Goal: Task Accomplishment & Management: Use online tool/utility

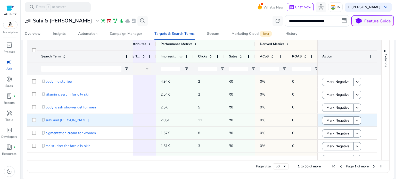
scroll to position [77, 0]
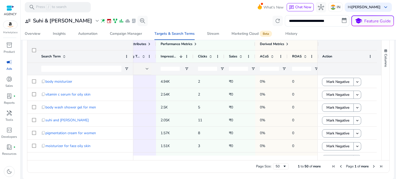
click at [11, 67] on p "Ads" at bounding box center [9, 69] width 6 height 5
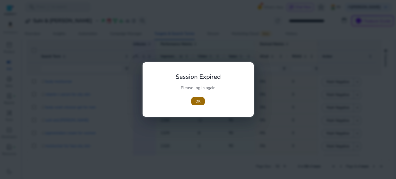
click at [198, 102] on span "OK" at bounding box center [198, 101] width 5 height 5
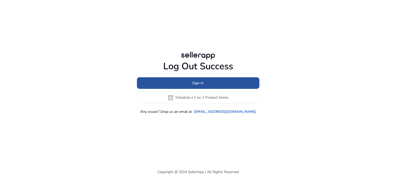
click at [196, 85] on span "Sign In" at bounding box center [198, 83] width 11 height 5
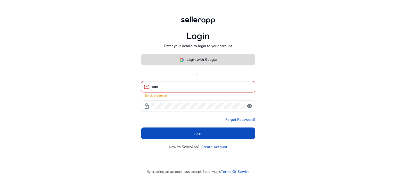
click at [187, 62] on span "Login with Google" at bounding box center [202, 59] width 30 height 5
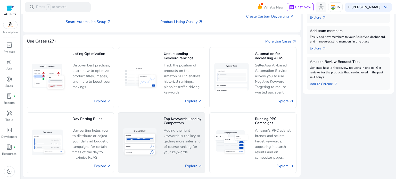
scroll to position [145, 0]
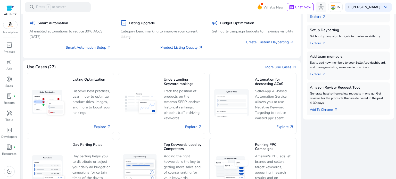
click at [283, 64] on mat-card "Use Cases (27) More Use Cases arrow_outward Listing Optimization Discover best …" at bounding box center [162, 131] width 278 height 143
click at [283, 68] on link "More Use Cases arrow_outward" at bounding box center [281, 67] width 31 height 5
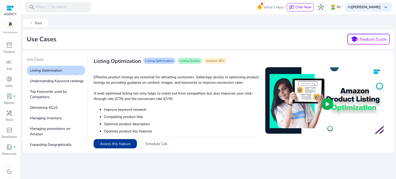
click at [115, 144] on button "Access this feature" at bounding box center [115, 143] width 43 height 9
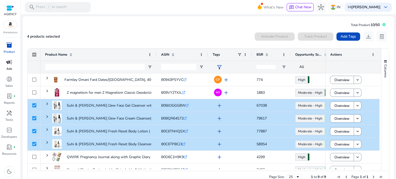
click at [9, 63] on span "campaign" at bounding box center [9, 62] width 6 height 6
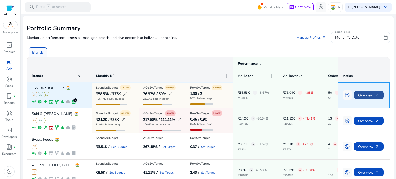
click at [363, 96] on span "Overview arrow_outward" at bounding box center [368, 95] width 21 height 11
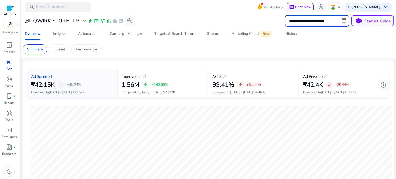
click at [318, 22] on input "**********" at bounding box center [317, 20] width 65 height 11
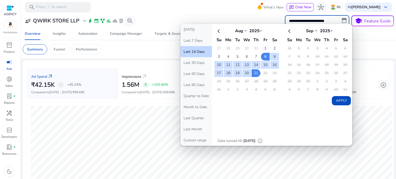
click at [262, 49] on td "1" at bounding box center [265, 49] width 9 height 8
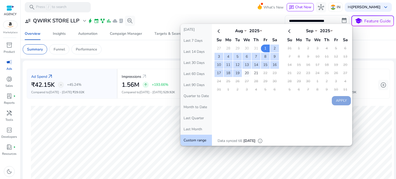
click at [246, 73] on td "20" at bounding box center [247, 73] width 9 height 8
click at [264, 46] on td "1" at bounding box center [265, 49] width 9 height 8
click at [253, 73] on td "21" at bounding box center [256, 73] width 9 height 8
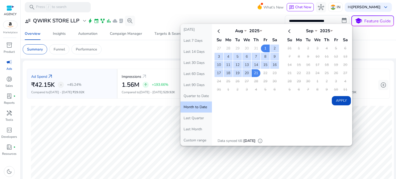
click at [336, 99] on button "Apply" at bounding box center [341, 100] width 19 height 9
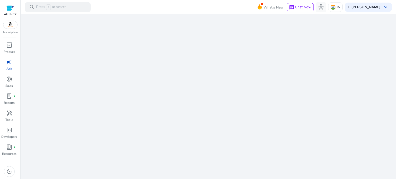
select select "*"
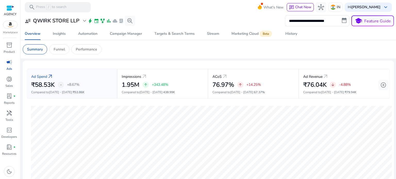
click at [309, 27] on mat-card "**********" at bounding box center [209, 20] width 380 height 13
click at [309, 25] on input "**********" at bounding box center [317, 20] width 65 height 11
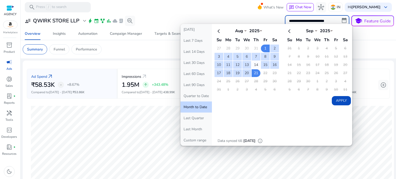
click at [255, 62] on td "14" at bounding box center [256, 65] width 9 height 8
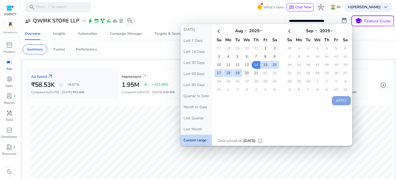
click at [245, 72] on td "20" at bounding box center [247, 73] width 9 height 8
click at [339, 100] on button "Apply" at bounding box center [341, 100] width 19 height 9
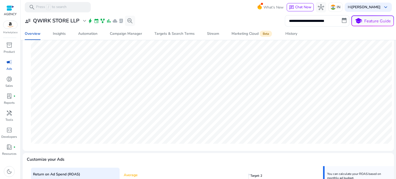
scroll to position [181, 0]
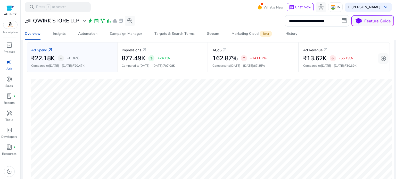
scroll to position [1, 0]
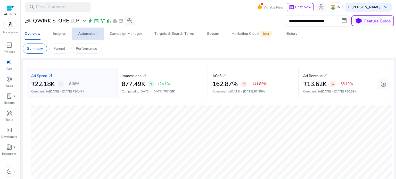
click at [91, 30] on span "Automation" at bounding box center [87, 34] width 19 height 12
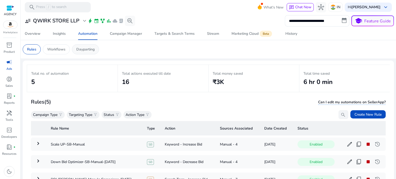
click at [78, 49] on p "Dayparting" at bounding box center [85, 49] width 18 height 5
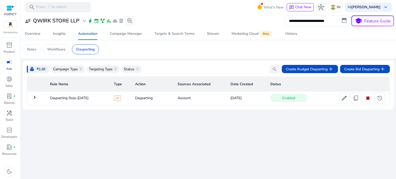
click at [34, 95] on mat-icon "keyboard_arrow_right" at bounding box center [34, 97] width 6 height 6
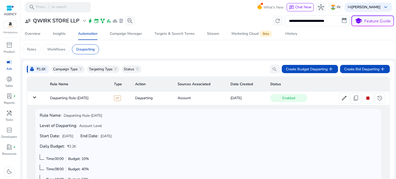
scroll to position [30, 0]
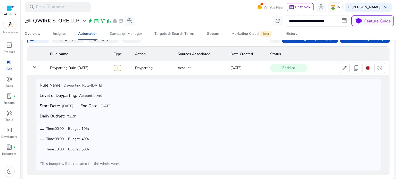
click at [337, 66] on div "Enabled edit content_copy stop history more_horiz" at bounding box center [327, 68] width 115 height 11
click at [341, 66] on span "edit" at bounding box center [344, 68] width 6 height 6
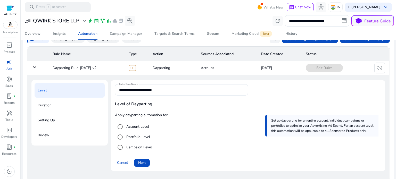
click at [136, 146] on label "Campaign Level" at bounding box center [138, 147] width 27 height 5
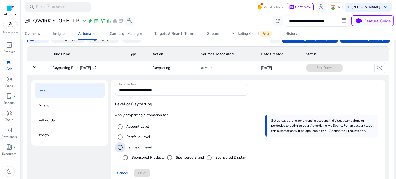
scroll to position [46, 0]
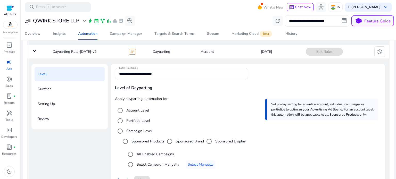
click at [151, 154] on label "All Enabled Campaigns" at bounding box center [155, 154] width 38 height 5
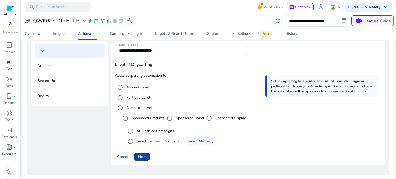
click at [139, 157] on span "Next" at bounding box center [141, 156] width 7 height 5
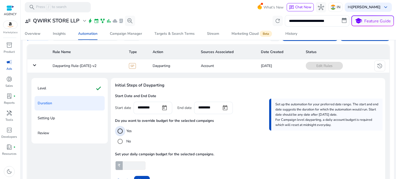
scroll to position [56, 0]
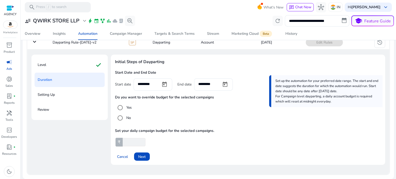
click at [125, 140] on input "****" at bounding box center [134, 142] width 24 height 8
type input "****"
click at [143, 157] on span "Next" at bounding box center [141, 156] width 7 height 5
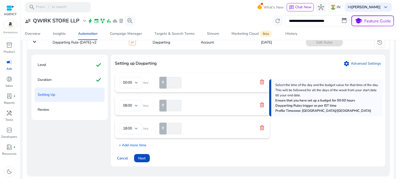
click at [162, 83] on div "₹ **" at bounding box center [174, 82] width 31 height 11
click at [163, 107] on div "₹ **" at bounding box center [174, 105] width 31 height 11
click at [262, 80] on icon at bounding box center [262, 81] width 4 height 5
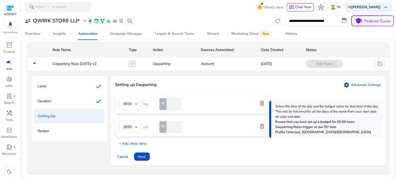
scroll to position [34, 0]
click at [262, 104] on icon at bounding box center [262, 103] width 4 height 5
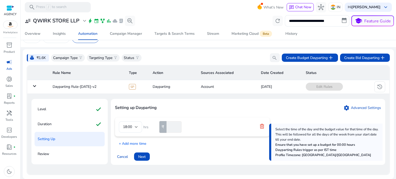
scroll to position [11, 0]
click at [265, 126] on div at bounding box center [263, 127] width 6 height 7
click at [261, 126] on icon at bounding box center [262, 126] width 5 height 5
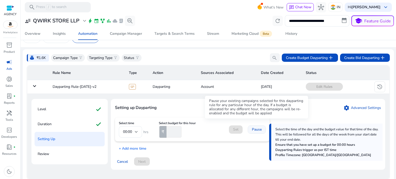
scroll to position [16, 0]
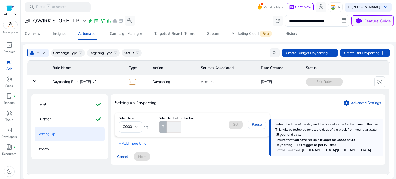
click at [170, 125] on input "number" at bounding box center [174, 127] width 16 height 11
type input "***"
click at [233, 124] on span "Set" at bounding box center [235, 124] width 5 height 5
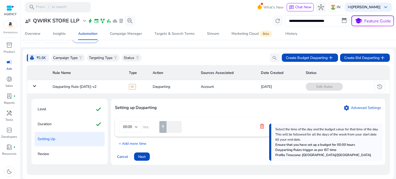
scroll to position [11, 0]
click at [136, 145] on p "+ Add more time" at bounding box center [130, 143] width 31 height 8
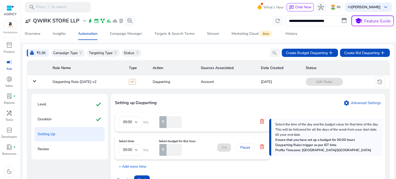
scroll to position [39, 0]
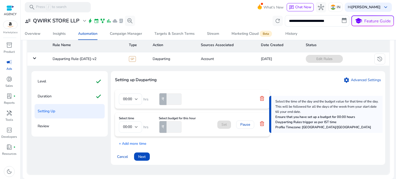
click at [132, 128] on div "00:00" at bounding box center [129, 127] width 12 height 6
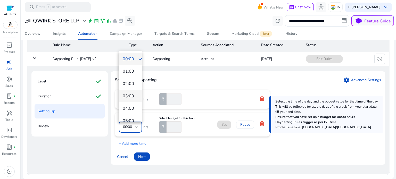
scroll to position [52, 0]
click at [131, 70] on span "05:00" at bounding box center [130, 70] width 15 height 6
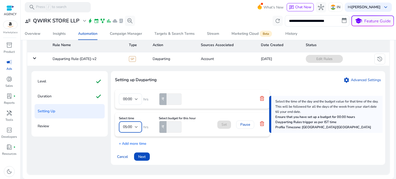
click at [174, 127] on input "number" at bounding box center [174, 127] width 16 height 11
type input "***"
click at [225, 123] on span "Set" at bounding box center [224, 124] width 5 height 5
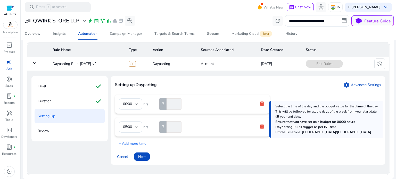
scroll to position [34, 0]
click at [126, 142] on p "+ Add more time" at bounding box center [130, 143] width 31 height 8
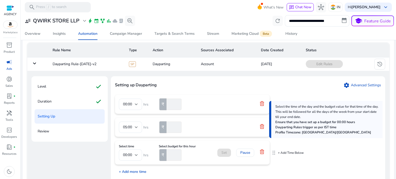
scroll to position [39, 0]
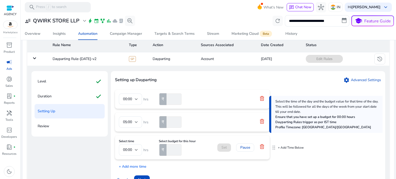
click at [133, 148] on div "00:00" at bounding box center [129, 150] width 12 height 6
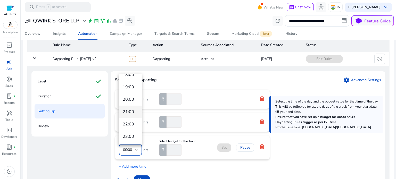
scroll to position [140, 0]
click at [129, 126] on span "16:00" at bounding box center [130, 128] width 15 height 6
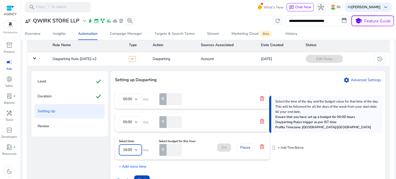
click at [171, 150] on input "number" at bounding box center [174, 150] width 16 height 11
type input "***"
click at [228, 148] on span at bounding box center [225, 148] width 14 height 12
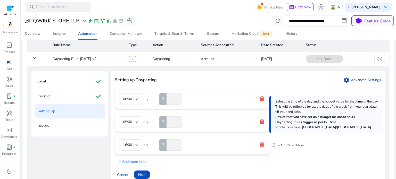
scroll to position [57, 0]
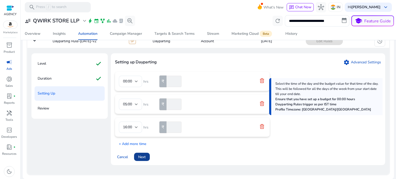
click at [145, 156] on span "Next" at bounding box center [141, 157] width 7 height 5
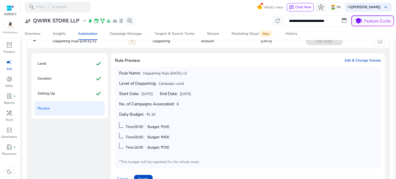
scroll to position [79, 0]
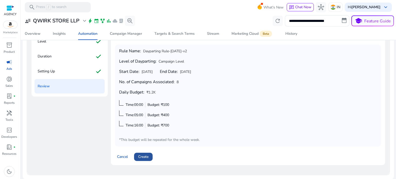
click at [139, 157] on span "Create" at bounding box center [143, 156] width 10 height 5
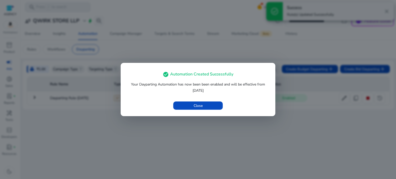
scroll to position [0, 0]
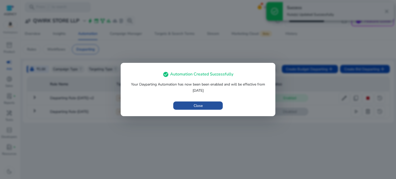
click at [217, 104] on span "button" at bounding box center [198, 106] width 50 height 12
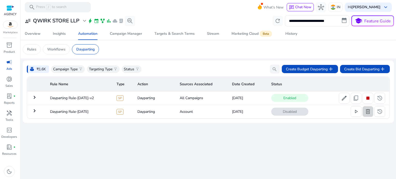
click at [365, 111] on span at bounding box center [368, 112] width 10 height 12
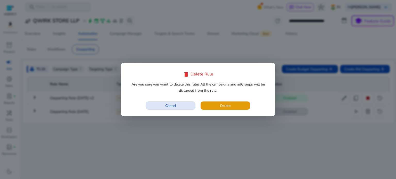
click at [172, 103] on span "button" at bounding box center [170, 106] width 49 height 12
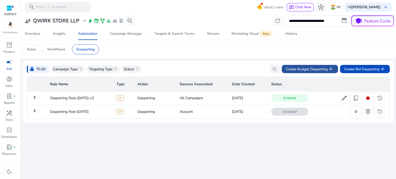
click at [304, 66] on span "Create Budget Dayparting add" at bounding box center [310, 69] width 48 height 6
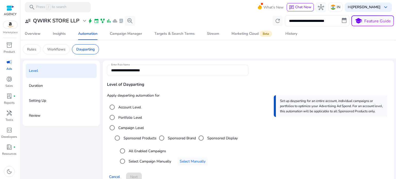
click at [173, 139] on label "Sponsored Brand" at bounding box center [181, 138] width 29 height 5
click at [152, 153] on label "All Enabled Campaigns" at bounding box center [147, 151] width 38 height 5
click at [134, 175] on span "Next" at bounding box center [133, 176] width 7 height 5
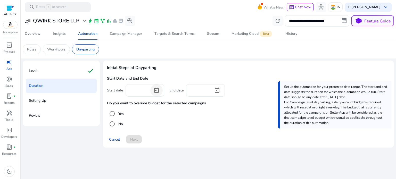
click at [156, 91] on span "Open calendar" at bounding box center [156, 90] width 12 height 12
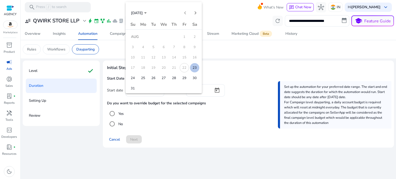
click at [195, 65] on span "23" at bounding box center [194, 67] width 9 height 9
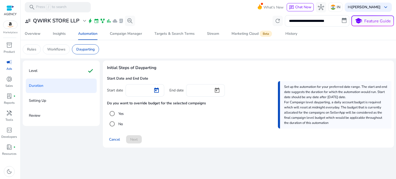
type input "*********"
click at [161, 89] on span "Open calendar" at bounding box center [156, 90] width 12 height 12
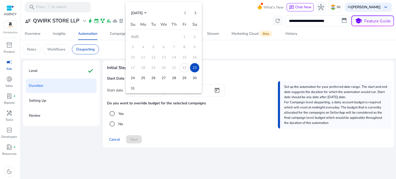
click at [186, 68] on span "22" at bounding box center [184, 67] width 9 height 9
click at [194, 68] on span "23" at bounding box center [194, 67] width 9 height 9
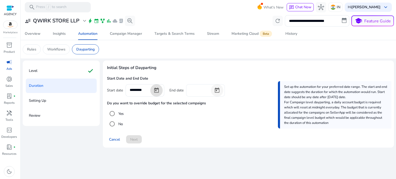
click at [216, 91] on span "Open calendar" at bounding box center [217, 90] width 12 height 12
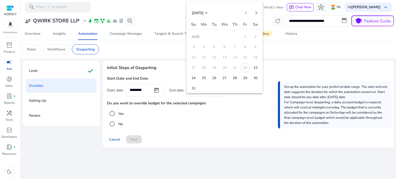
click at [245, 76] on span "29" at bounding box center [245, 78] width 9 height 9
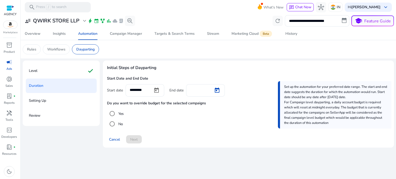
type input "*********"
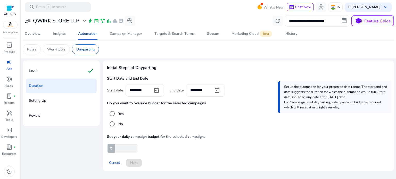
click at [125, 146] on input "number" at bounding box center [126, 149] width 24 height 8
type input "****"
click at [132, 164] on span "Next" at bounding box center [133, 162] width 7 height 5
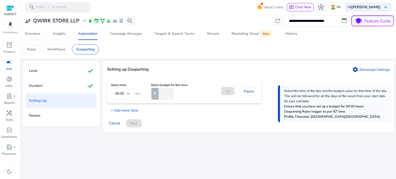
click at [166, 91] on input "number" at bounding box center [166, 93] width 16 height 11
type input "***"
click at [226, 89] on span "Set" at bounding box center [227, 91] width 5 height 5
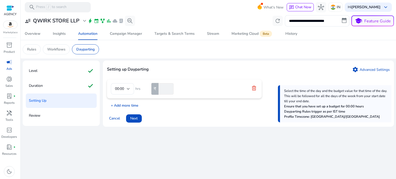
click at [124, 105] on p "+ Add more time" at bounding box center [122, 104] width 31 height 8
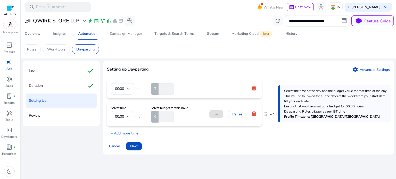
click at [129, 116] on div at bounding box center [128, 117] width 3 height 2
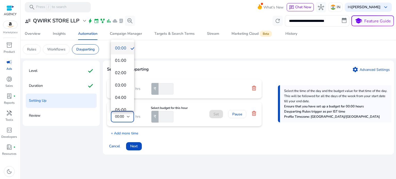
scroll to position [26, 0]
click at [126, 99] on span "06:00" at bounding box center [122, 97] width 15 height 6
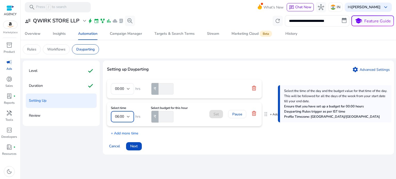
click at [161, 112] on input "number" at bounding box center [166, 116] width 16 height 11
type input "***"
click at [217, 113] on span "Set" at bounding box center [216, 114] width 5 height 5
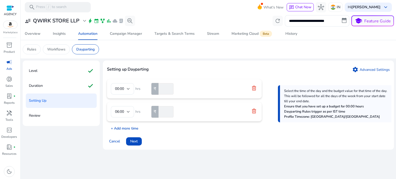
click at [120, 127] on p "+ Add more time" at bounding box center [122, 127] width 31 height 8
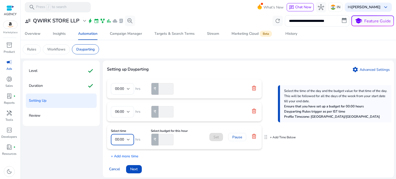
click at [122, 138] on span "00:00" at bounding box center [119, 139] width 9 height 5
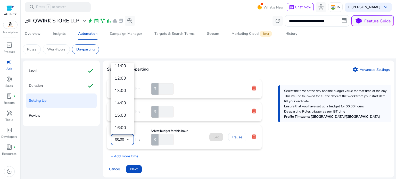
scroll to position [206, 0]
click at [122, 64] on span "17:00" at bounding box center [122, 63] width 15 height 6
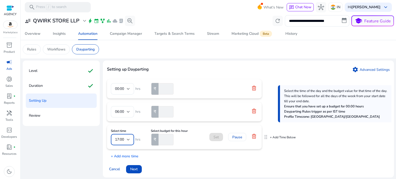
click at [166, 137] on input "number" at bounding box center [166, 139] width 16 height 11
type input "***"
click at [218, 138] on span "Set" at bounding box center [216, 137] width 5 height 5
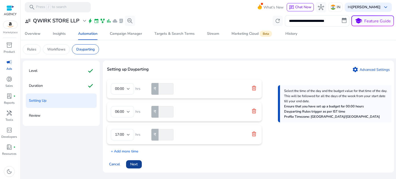
click at [132, 165] on span "Next" at bounding box center [133, 164] width 7 height 5
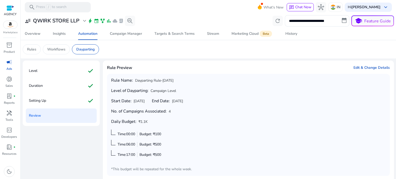
scroll to position [19, 0]
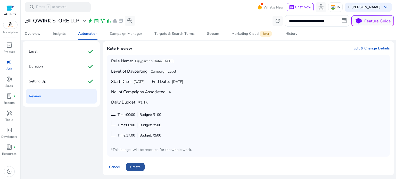
click at [139, 165] on span "Create" at bounding box center [135, 167] width 10 height 5
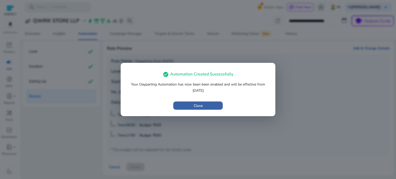
click at [202, 106] on span "Close" at bounding box center [198, 105] width 9 height 5
